Goal: Task Accomplishment & Management: Complete application form

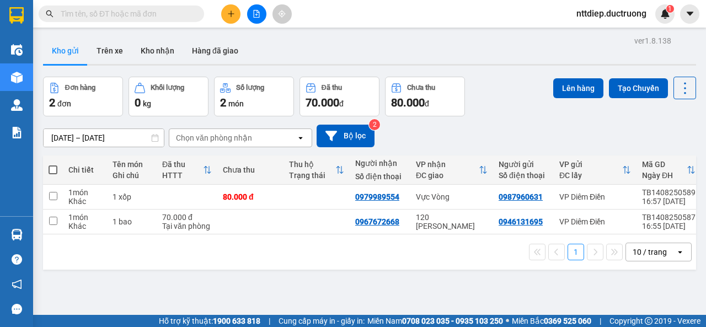
click at [184, 9] on input "text" at bounding box center [126, 14] width 130 height 12
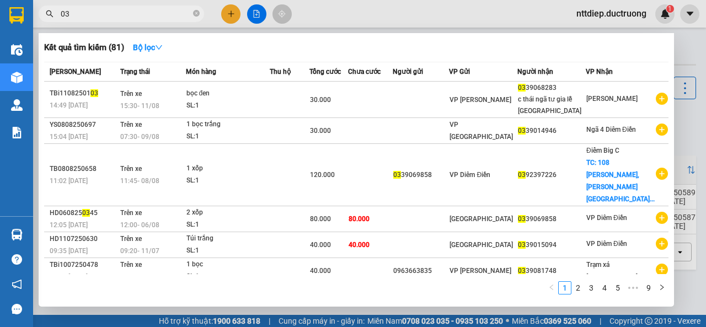
type input "0"
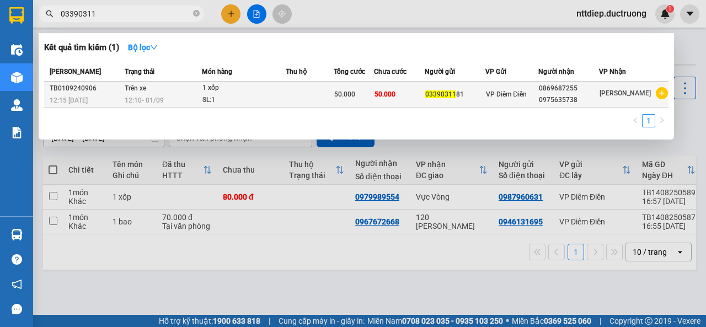
type input "03390311"
click at [507, 98] on span "VP Diêm Điền" at bounding box center [506, 94] width 41 height 8
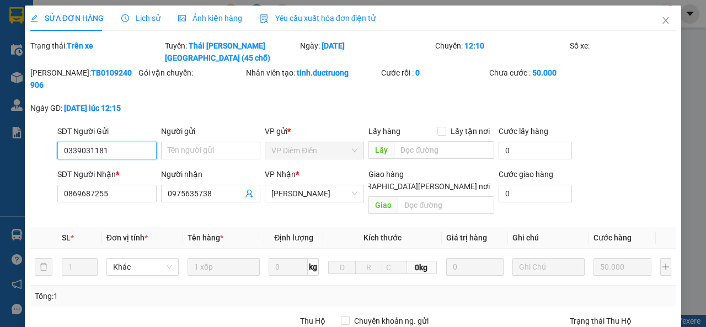
type input "0339031181"
type input "0869687255"
type input "0975635738"
type input "50.000"
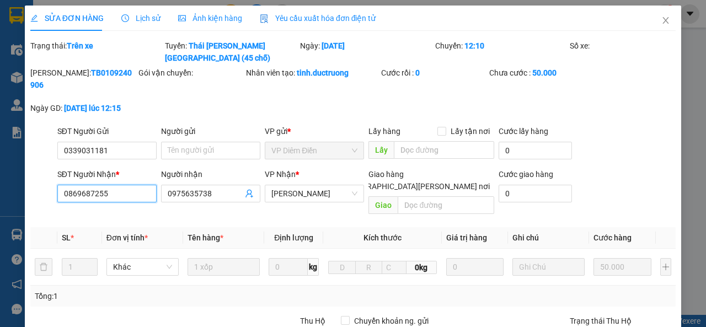
drag, startPoint x: 113, startPoint y: 175, endPoint x: 0, endPoint y: 166, distance: 112.9
click at [0, 166] on div "SỬA ĐƠN HÀNG Lịch sử [PERSON_NAME] hàng Yêu cầu xuất [PERSON_NAME] điện tử Tota…" at bounding box center [353, 163] width 706 height 327
click at [661, 21] on icon "close" at bounding box center [665, 20] width 9 height 9
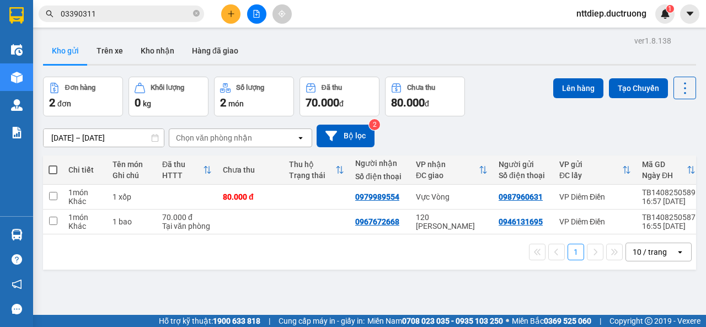
click at [100, 13] on input "03390311" at bounding box center [126, 14] width 130 height 12
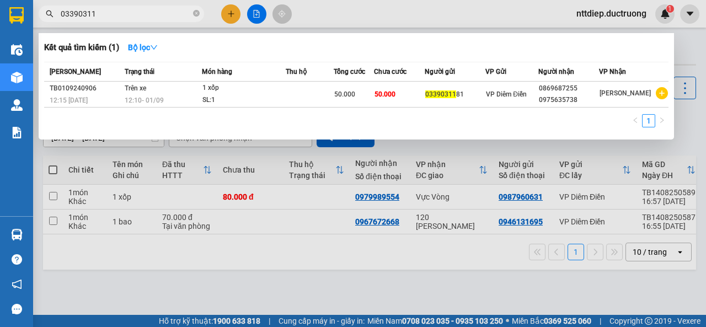
drag, startPoint x: 100, startPoint y: 13, endPoint x: 27, endPoint y: 10, distance: 72.9
click at [27, 10] on section "Kết quả [PERSON_NAME] ( 1 ) Bộ lọc Mã ĐH Trạng thái Món hàng Thu hộ [PERSON_NAM…" at bounding box center [353, 163] width 706 height 327
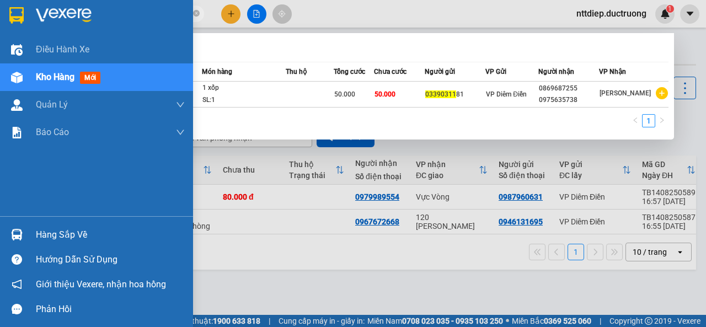
paste input "869687255"
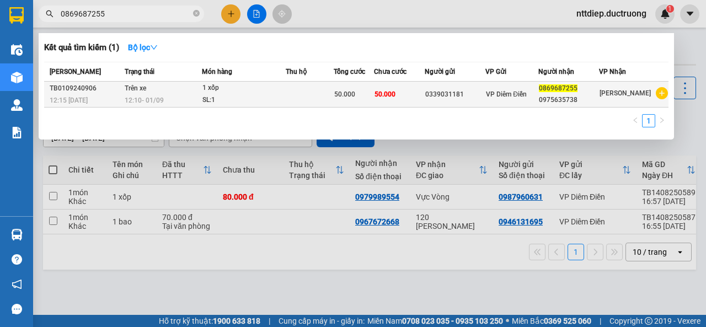
type input "0869687255"
click at [573, 98] on div "0975635738" at bounding box center [569, 100] width 60 height 12
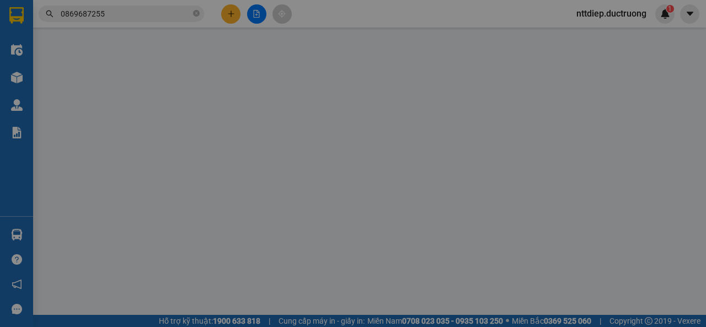
type input "0339031181"
type input "0869687255"
type input "0975635738"
type input "50.000"
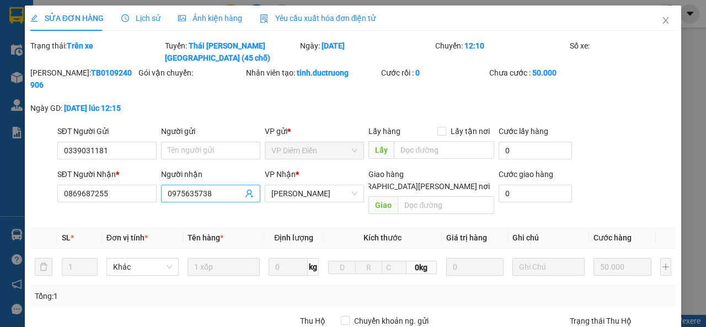
click at [195, 188] on input "0975635738" at bounding box center [205, 194] width 75 height 12
click at [663, 22] on icon "close" at bounding box center [666, 20] width 6 height 7
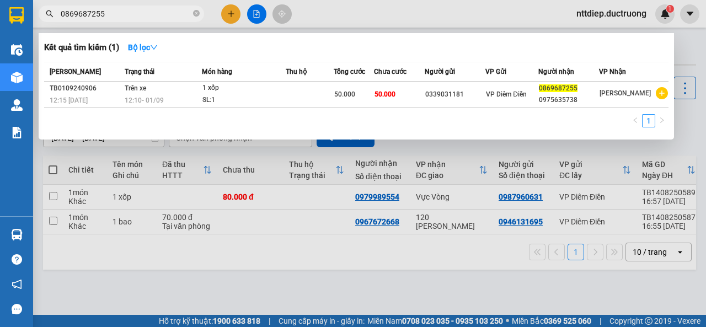
click at [151, 10] on input "0869687255" at bounding box center [126, 14] width 130 height 12
drag, startPoint x: 154, startPoint y: 13, endPoint x: 23, endPoint y: 16, distance: 131.3
click at [23, 16] on section "Kết quả [PERSON_NAME] ( 1 ) Bộ lọc Mã ĐH Trạng thái Món hàng Thu hộ [PERSON_NAM…" at bounding box center [353, 163] width 706 height 327
paste input "975635738"
type input "0975635738"
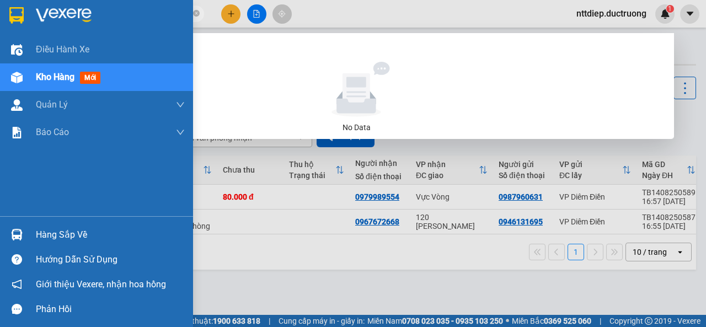
drag, startPoint x: 143, startPoint y: 13, endPoint x: 9, endPoint y: 12, distance: 134.6
click at [9, 12] on section "Kết quả [PERSON_NAME] ( 0 ) Bộ lọc No Data 0975635738 nttdiep.ductruong 1 Điều …" at bounding box center [353, 163] width 706 height 327
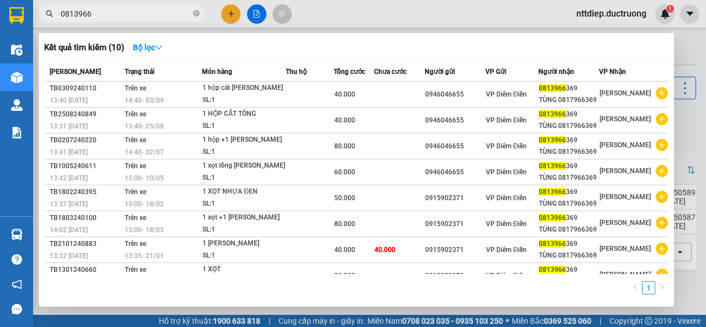
drag, startPoint x: 108, startPoint y: 17, endPoint x: 74, endPoint y: 18, distance: 34.2
click at [74, 18] on input "0813966" at bounding box center [126, 14] width 130 height 12
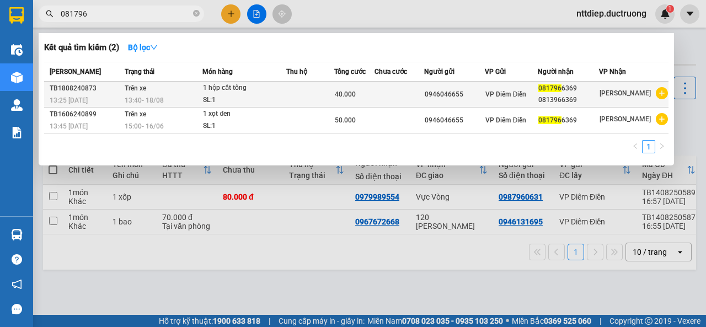
type input "081796"
click at [205, 104] on td "1 hộp cắt [PERSON_NAME]: 1" at bounding box center [244, 95] width 84 height 26
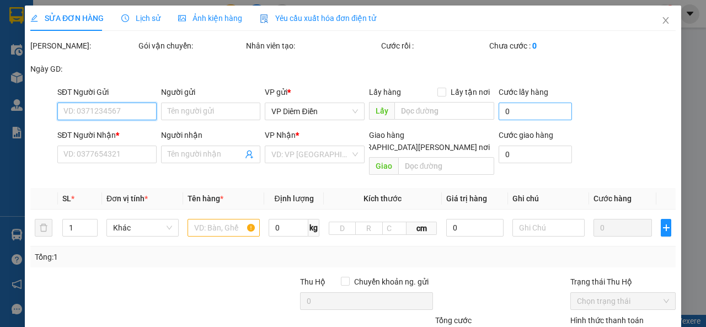
type input "0946046655"
type input "0817966369"
type input "0813966369"
type input "40.000"
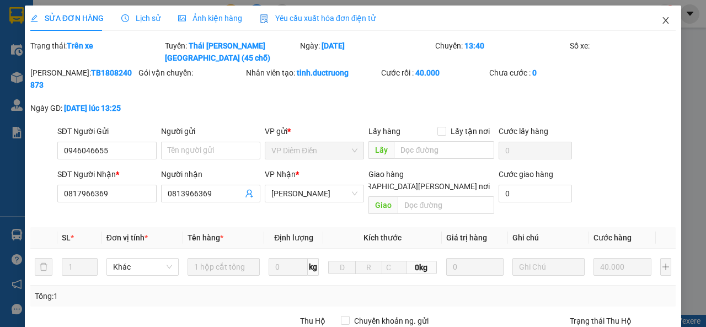
click at [661, 18] on icon "close" at bounding box center [665, 20] width 9 height 9
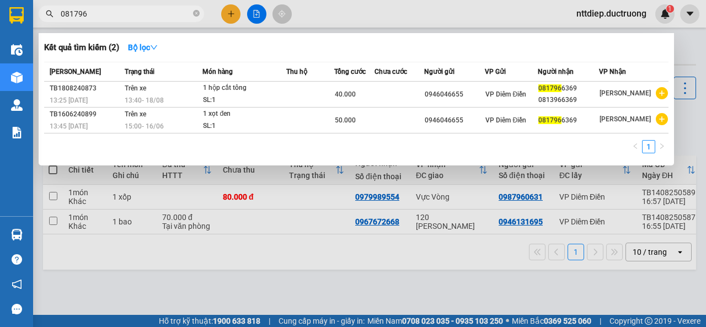
click at [192, 15] on span "081796" at bounding box center [121, 14] width 165 height 17
click at [196, 14] on icon "close-circle" at bounding box center [196, 13] width 7 height 7
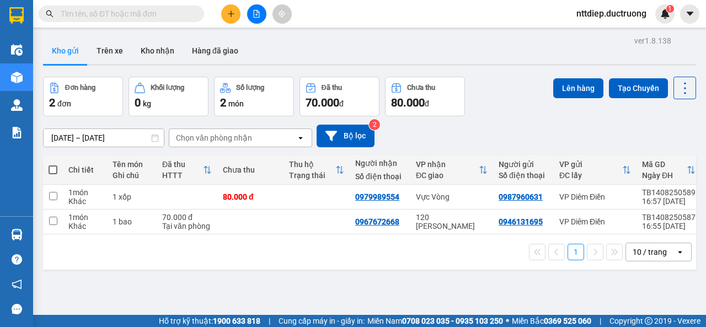
paste input "0339031181"
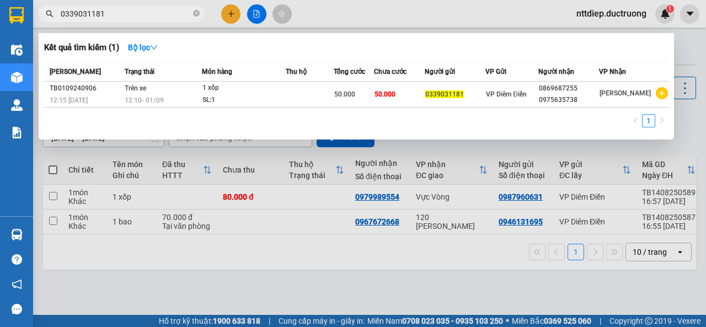
click at [89, 14] on input "0339031181" at bounding box center [126, 14] width 130 height 12
click at [156, 17] on input "0339031181" at bounding box center [126, 14] width 130 height 12
type input "0339031181"
